Goal: Information Seeking & Learning: Learn about a topic

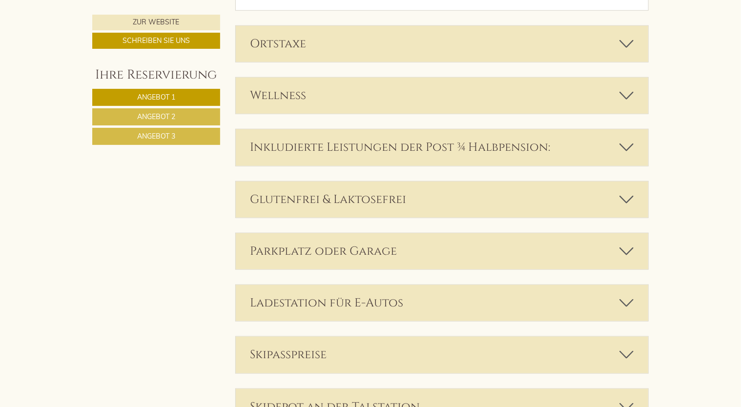
scroll to position [2295, 0]
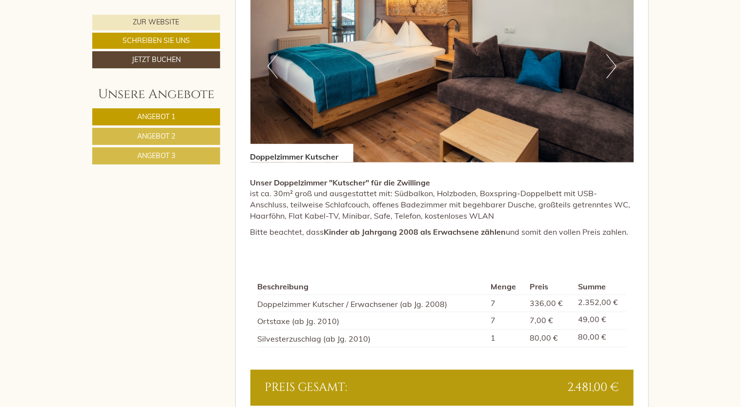
scroll to position [586, 0]
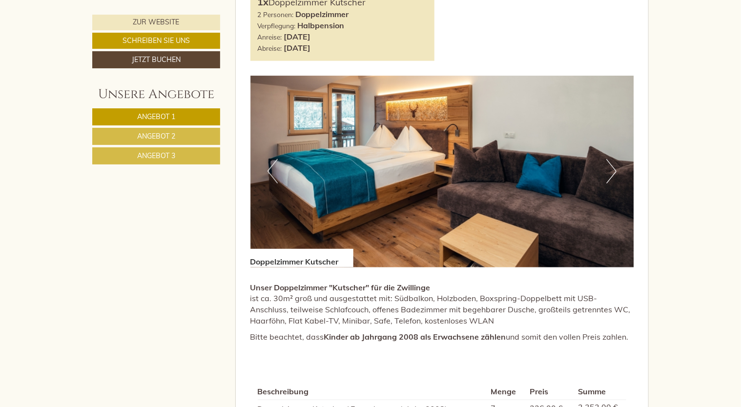
drag, startPoint x: 198, startPoint y: 121, endPoint x: 139, endPoint y: 121, distance: 59.1
drag, startPoint x: 139, startPoint y: 121, endPoint x: 49, endPoint y: 211, distance: 127.7
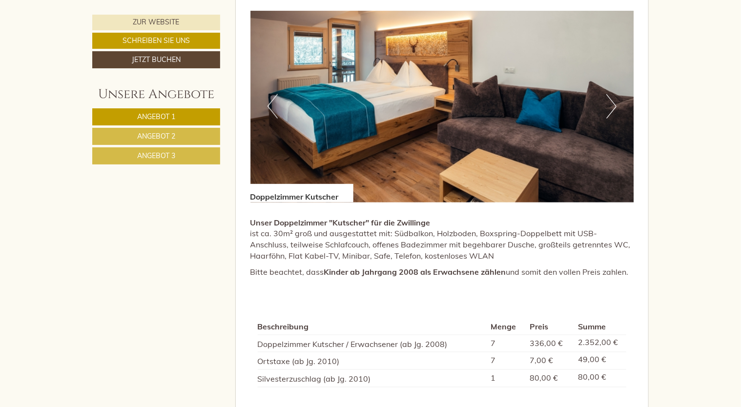
scroll to position [635, 0]
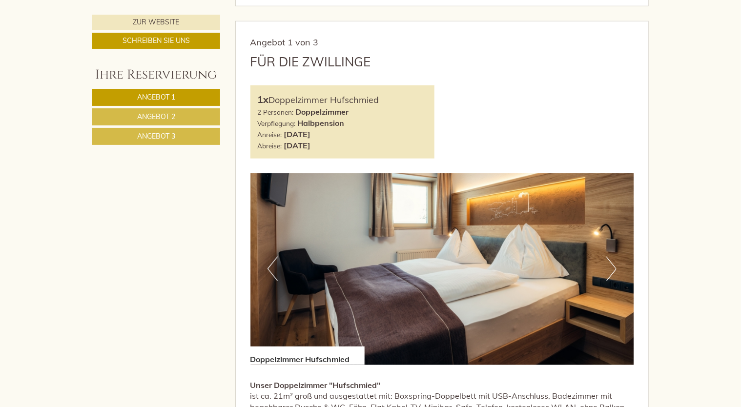
scroll to position [488, 0]
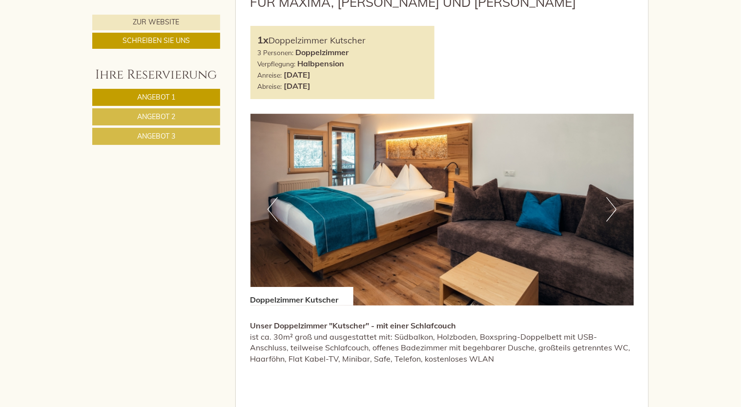
scroll to position [1709, 0]
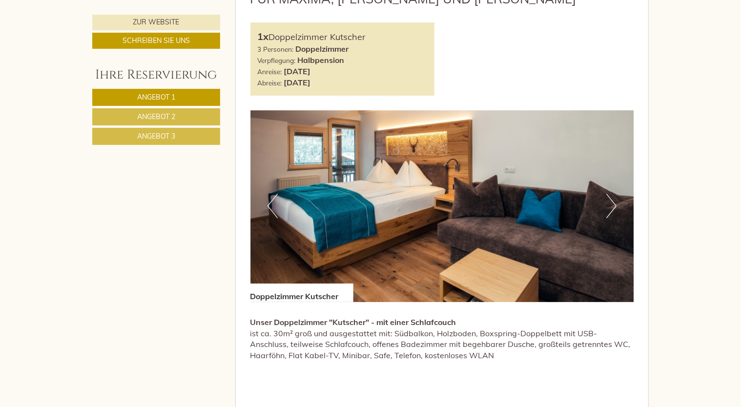
click at [607, 204] on button "Next" at bounding box center [611, 206] width 10 height 24
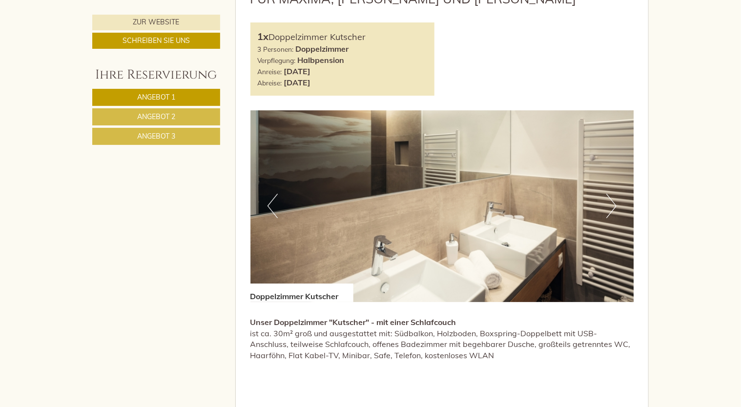
click at [607, 204] on button "Next" at bounding box center [611, 206] width 10 height 24
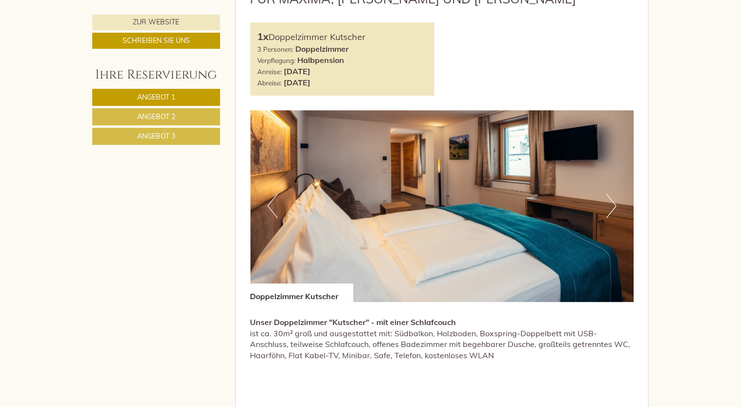
click at [607, 204] on button "Next" at bounding box center [611, 206] width 10 height 24
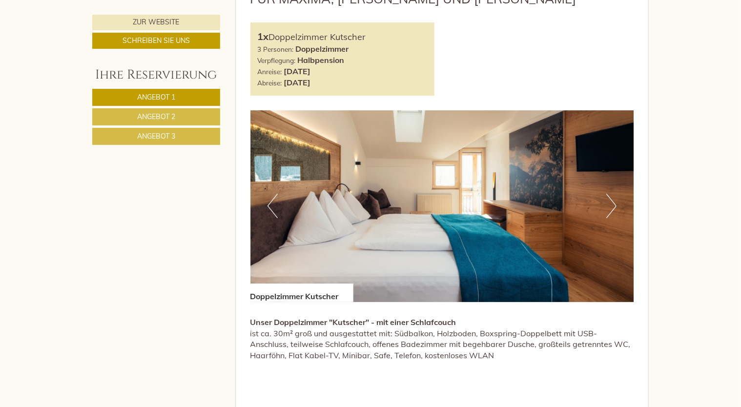
click at [607, 204] on button "Next" at bounding box center [611, 206] width 10 height 24
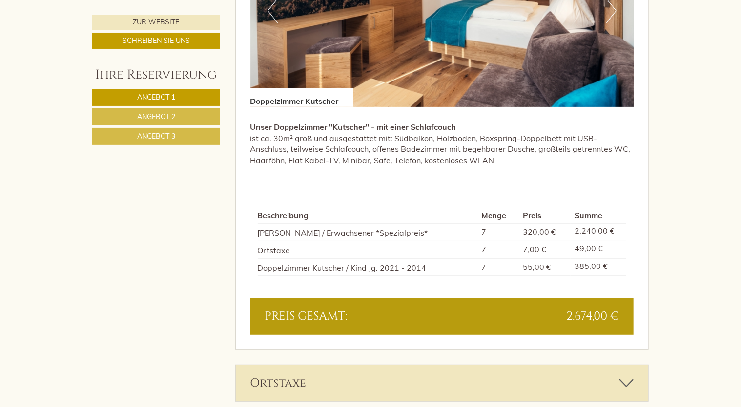
scroll to position [1953, 0]
